Goal: Find contact information: Find contact information

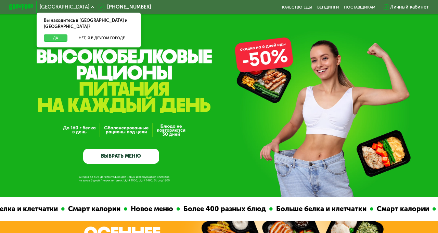
click at [62, 35] on button "Да" at bounding box center [56, 39] width 24 height 8
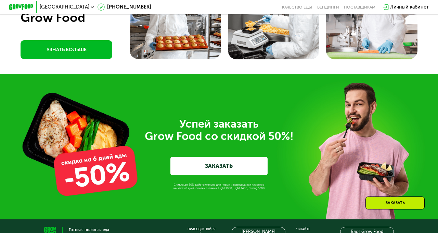
scroll to position [1958, 0]
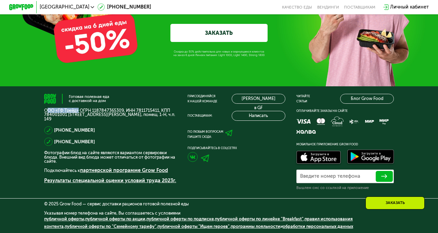
drag, startPoint x: 80, startPoint y: 111, endPoint x: 47, endPoint y: 110, distance: 32.8
click at [47, 110] on p "ООО «ГФ Трейд» ОГРН 1187847365309, ИНН 7811715411, КПП 784001001 [STREET_ADDRES…" at bounding box center [110, 115] width 133 height 13
click at [46, 110] on p "ООО «ГФ Трейд» ОГРН 1187847365309, ИНН 7811715411, КПП 784001001 [STREET_ADDRES…" at bounding box center [110, 115] width 133 height 13
drag, startPoint x: 44, startPoint y: 110, endPoint x: 80, endPoint y: 110, distance: 36.2
click at [80, 110] on div "Готовая полезная еда с доставкой на дом ООО «ГФ Трейд» ОГРН 1187847365309, ИНН …" at bounding box center [219, 159] width 438 height 147
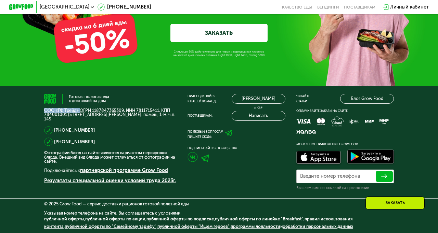
copy p "ООО «ГФ Трейд»"
